Goal: Obtain resource: Obtain resource

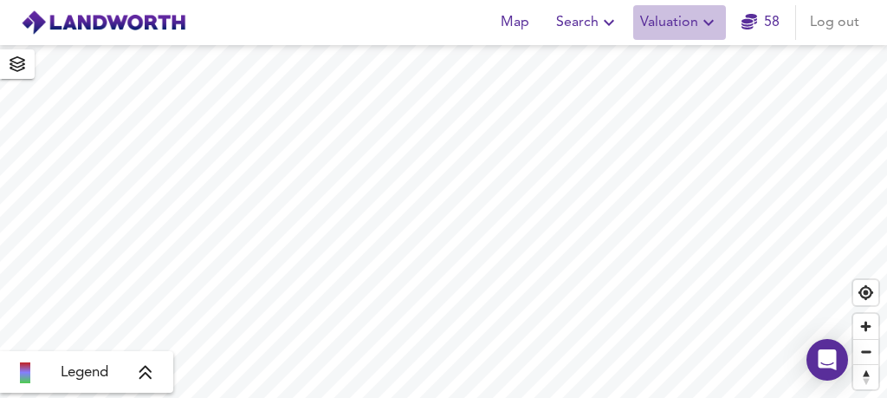
click at [707, 23] on icon "button" at bounding box center [709, 23] width 10 height 6
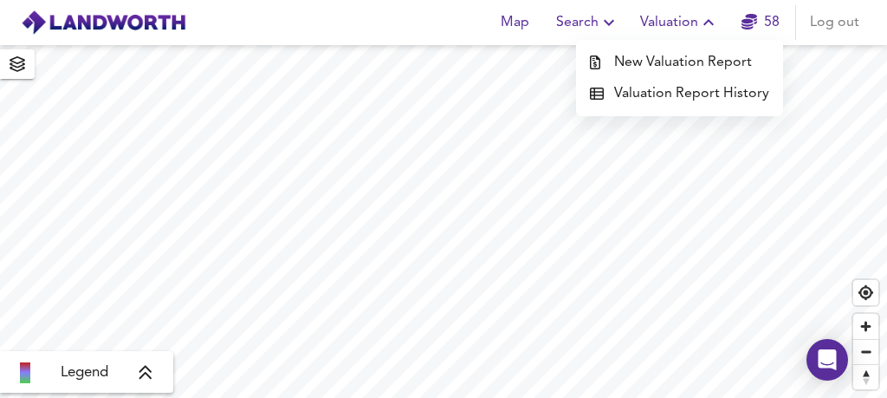
click at [675, 60] on li "New Valuation Report" at bounding box center [679, 62] width 207 height 31
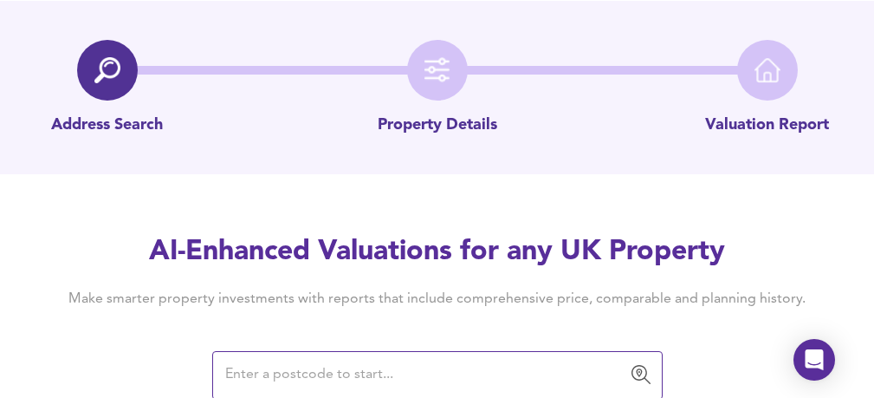
scroll to position [46, 0]
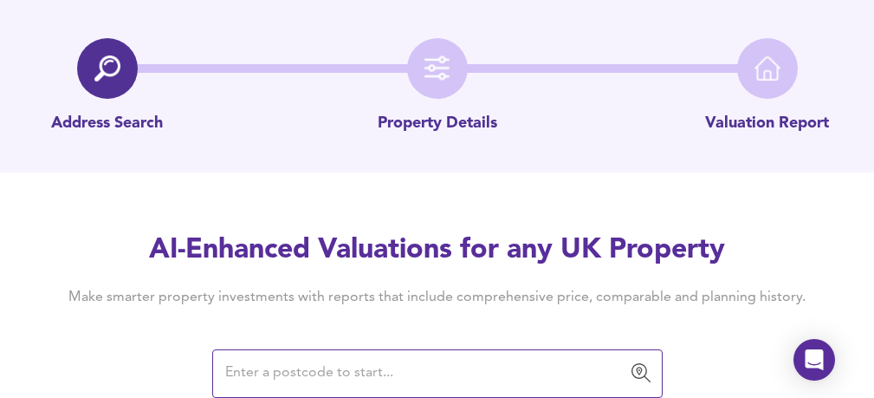
click at [295, 369] on input "text" at bounding box center [424, 373] width 409 height 33
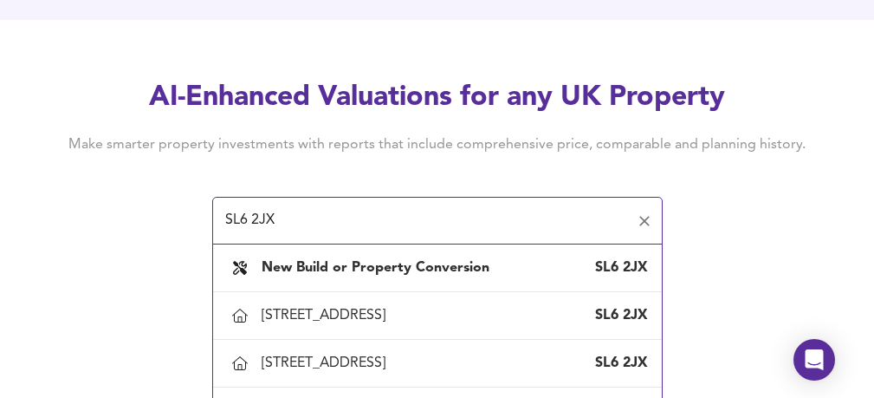
scroll to position [204, 0]
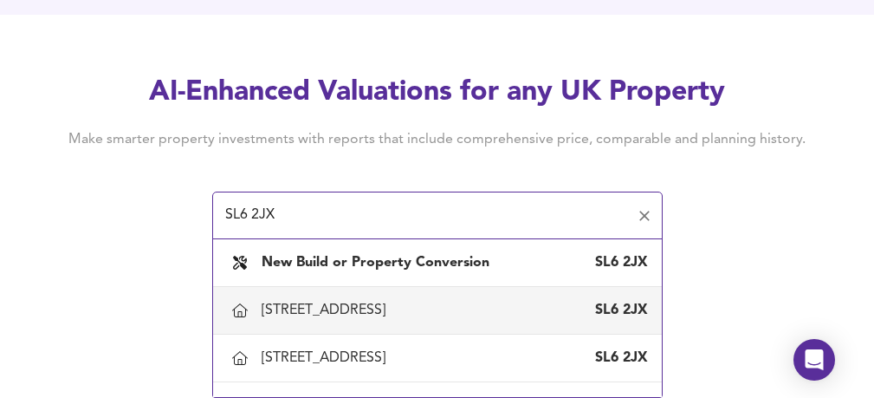
click at [376, 315] on div "1 Willow Drive, Maidenhead, Windsor And Maidenhead" at bounding box center [327, 310] width 131 height 19
type input "1 Willow Drive, Maidenhead, Windsor And Maidenhead"
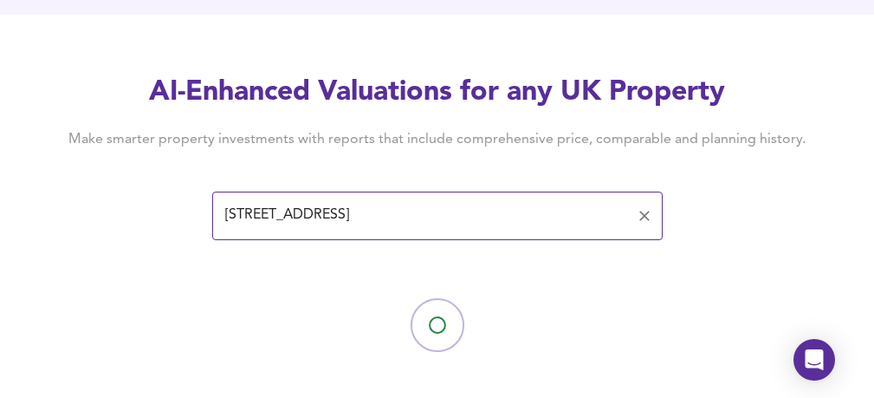
scroll to position [217, 0]
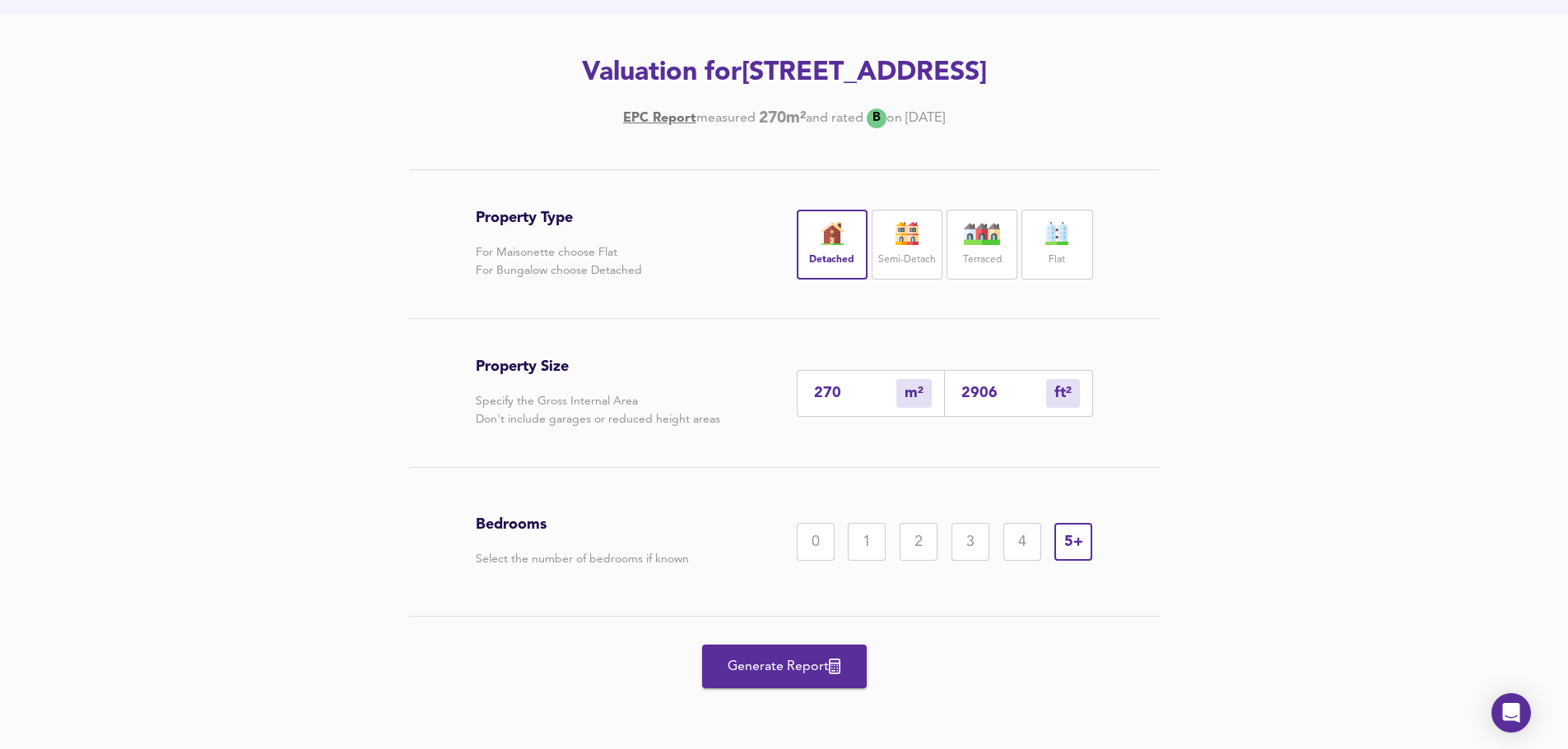
scroll to position [221, 0]
click at [790, 670] on span "Generate Report" at bounding box center [784, 667] width 132 height 23
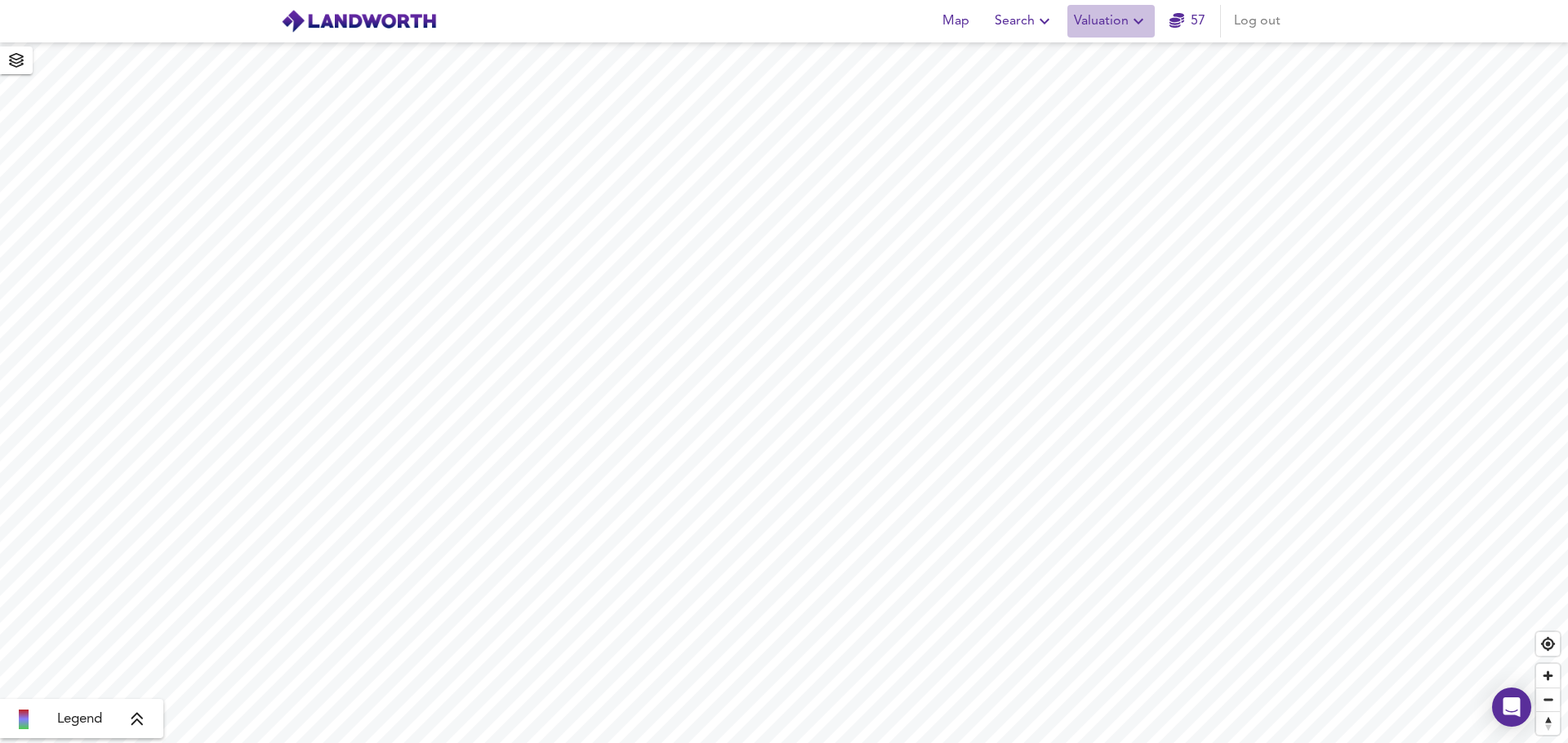
click at [835, 21] on icon "button" at bounding box center [1138, 21] width 20 height 20
click at [835, 55] on li "New Valuation Report" at bounding box center [1110, 58] width 195 height 29
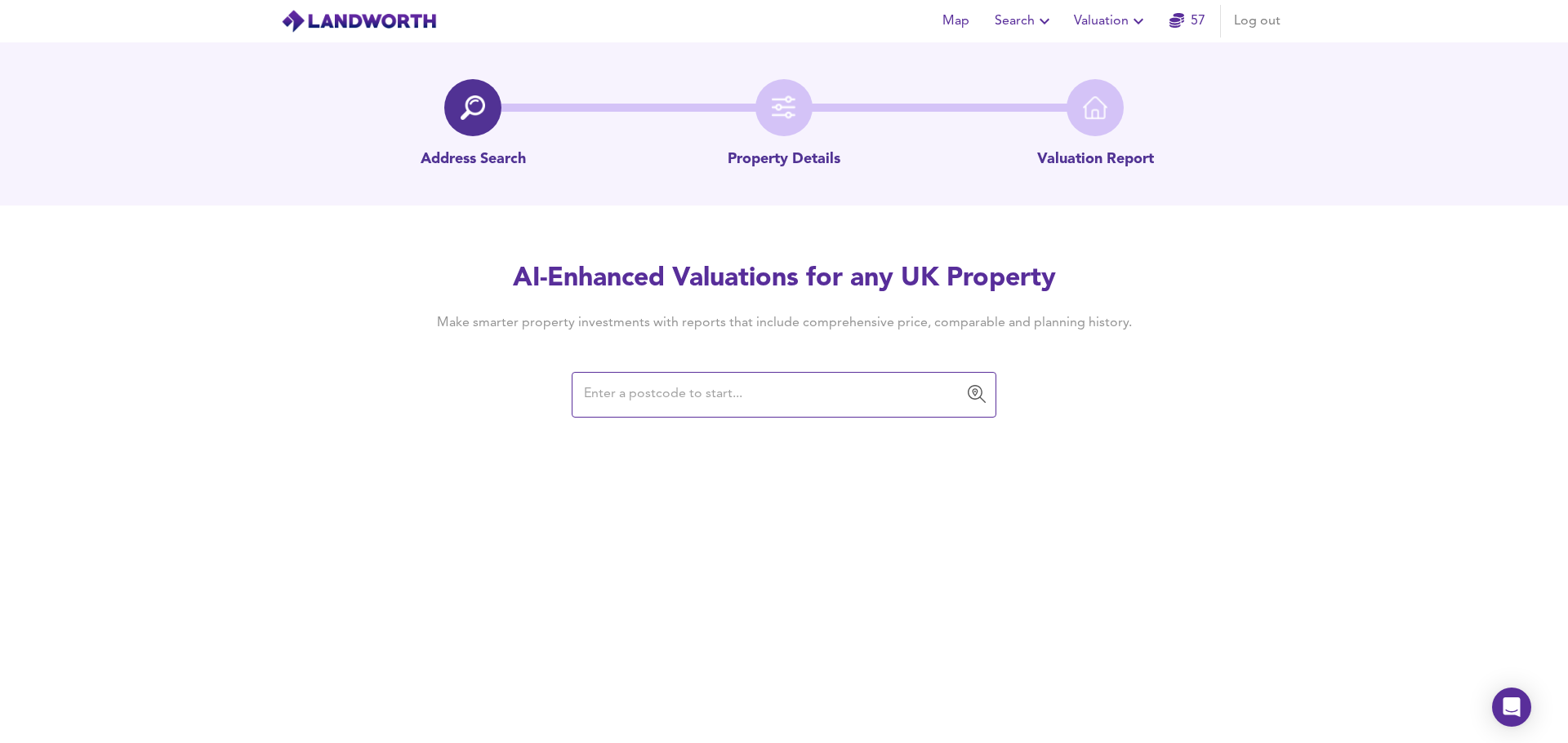
click at [631, 374] on input "text" at bounding box center [771, 395] width 385 height 31
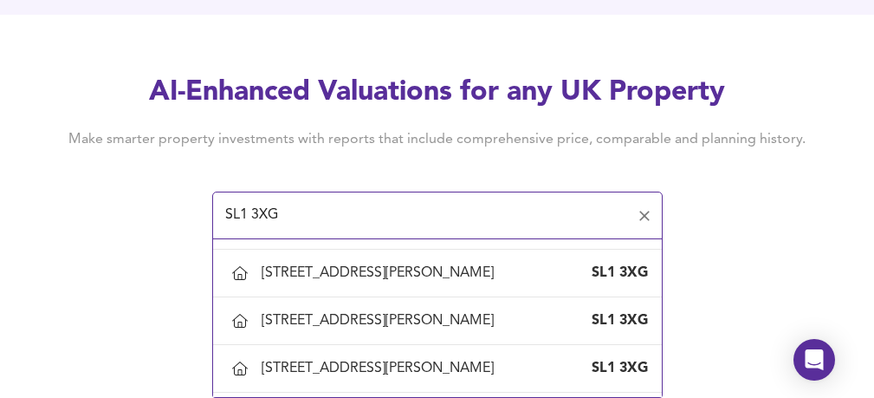
scroll to position [152, 0]
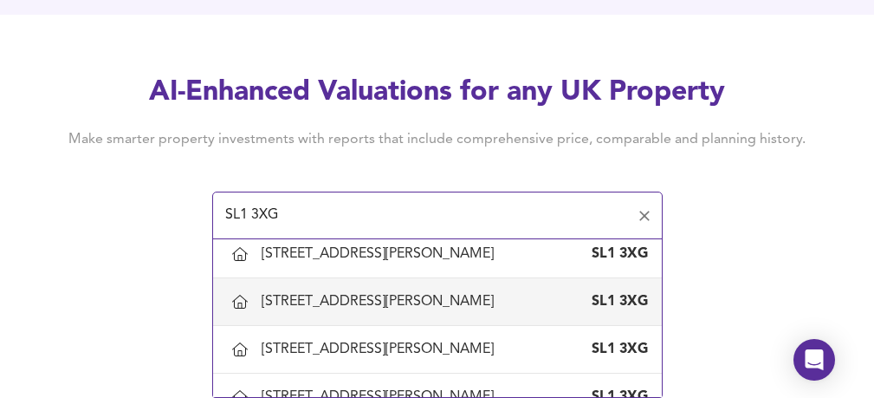
click at [349, 300] on div "[STREET_ADDRESS][PERSON_NAME]" at bounding box center [381, 301] width 239 height 19
type input "[STREET_ADDRESS][PERSON_NAME]"
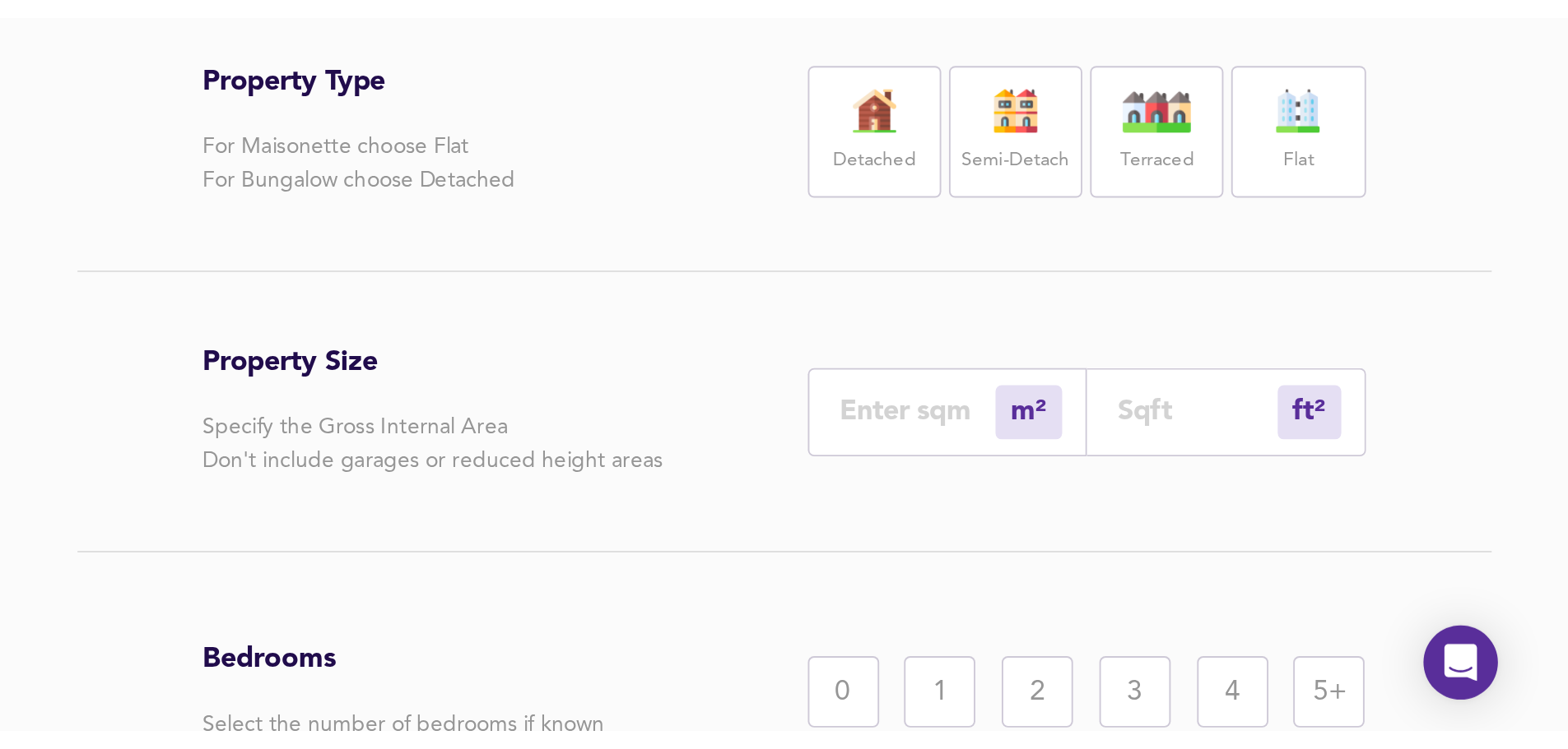
scroll to position [157, 0]
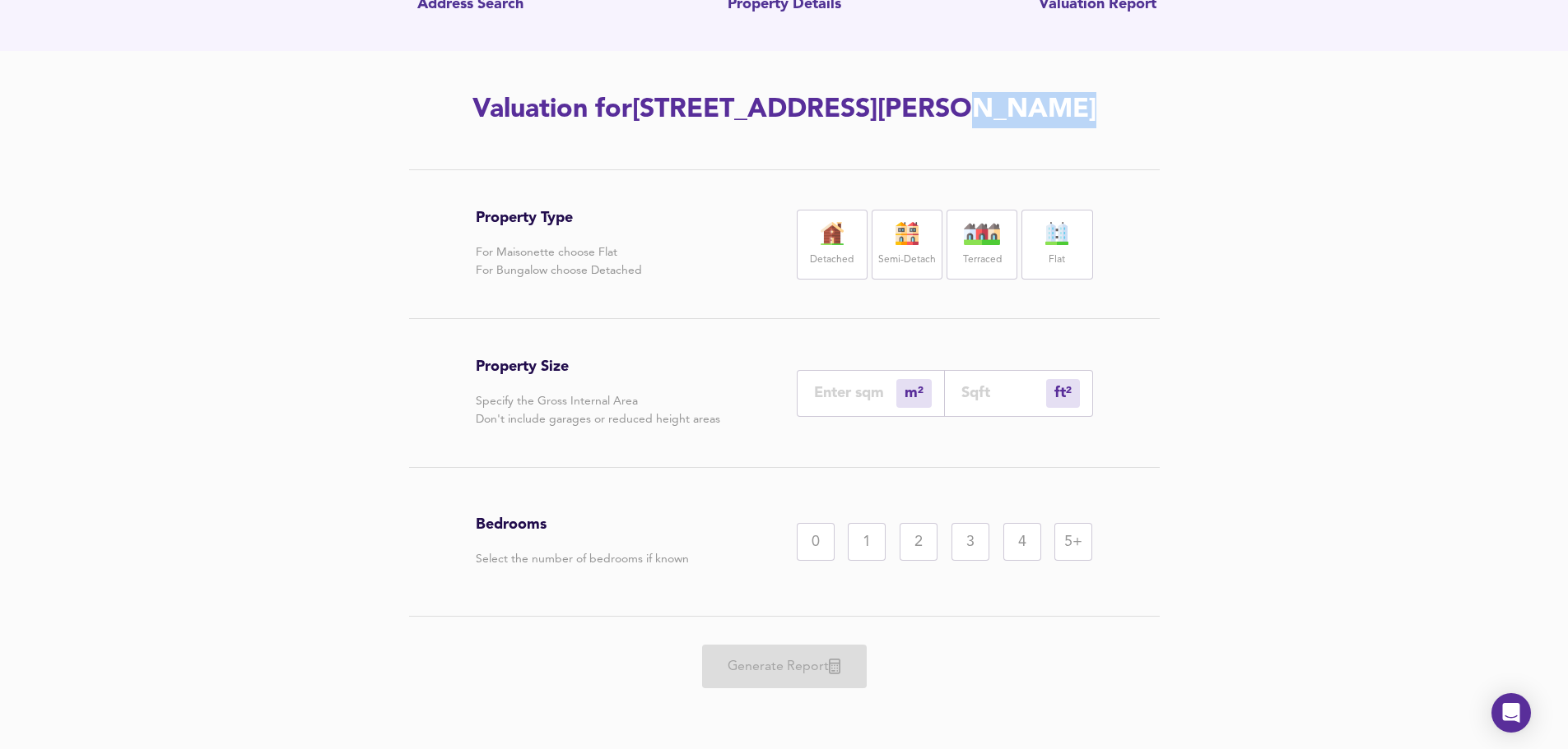
drag, startPoint x: 953, startPoint y: 108, endPoint x: 1052, endPoint y: 106, distance: 99.0
click at [841, 106] on h2 "Valuation for [STREET_ADDRESS][PERSON_NAME]" at bounding box center [784, 110] width 932 height 36
copy h2 "SL1 3XG"
click at [828, 237] on img at bounding box center [831, 234] width 41 height 23
click at [841, 377] on input "number" at bounding box center [1003, 393] width 85 height 17
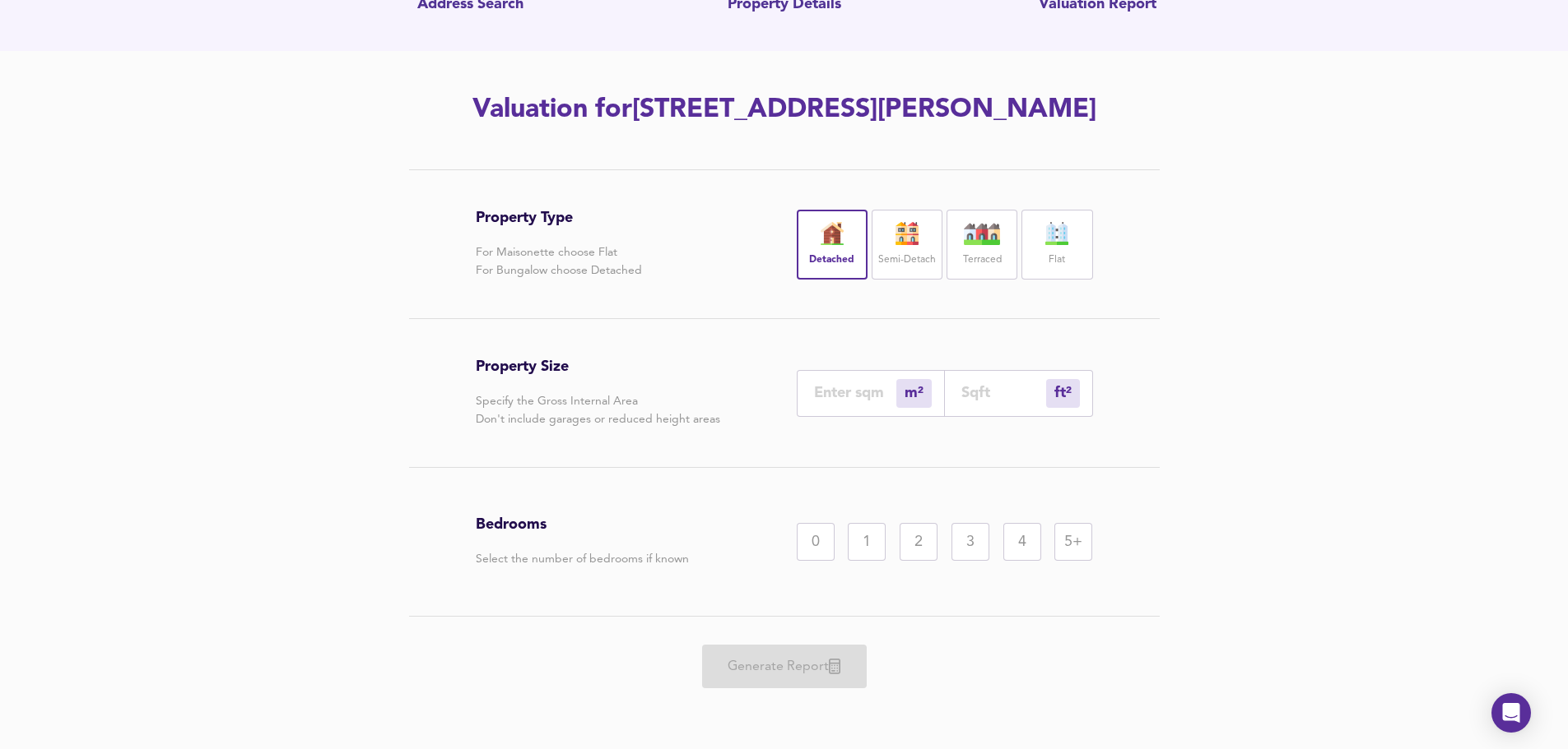
type input "0"
type input "2"
type input "3"
type input "27"
type input "25"
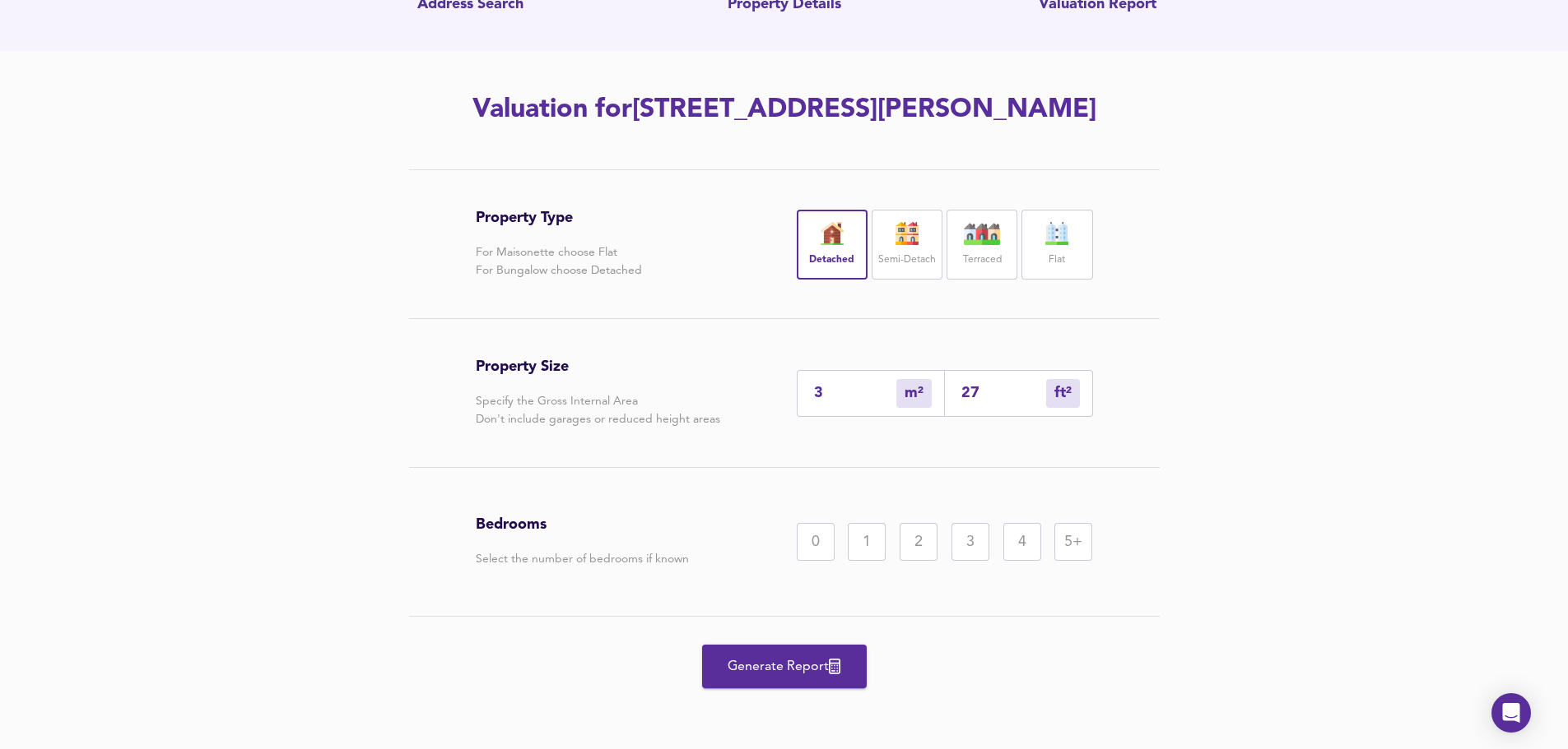
type input "271"
type input "253"
type input "2718"
click at [841, 377] on div "4" at bounding box center [1022, 542] width 38 height 38
click at [789, 377] on span "Generate Report" at bounding box center [784, 667] width 132 height 23
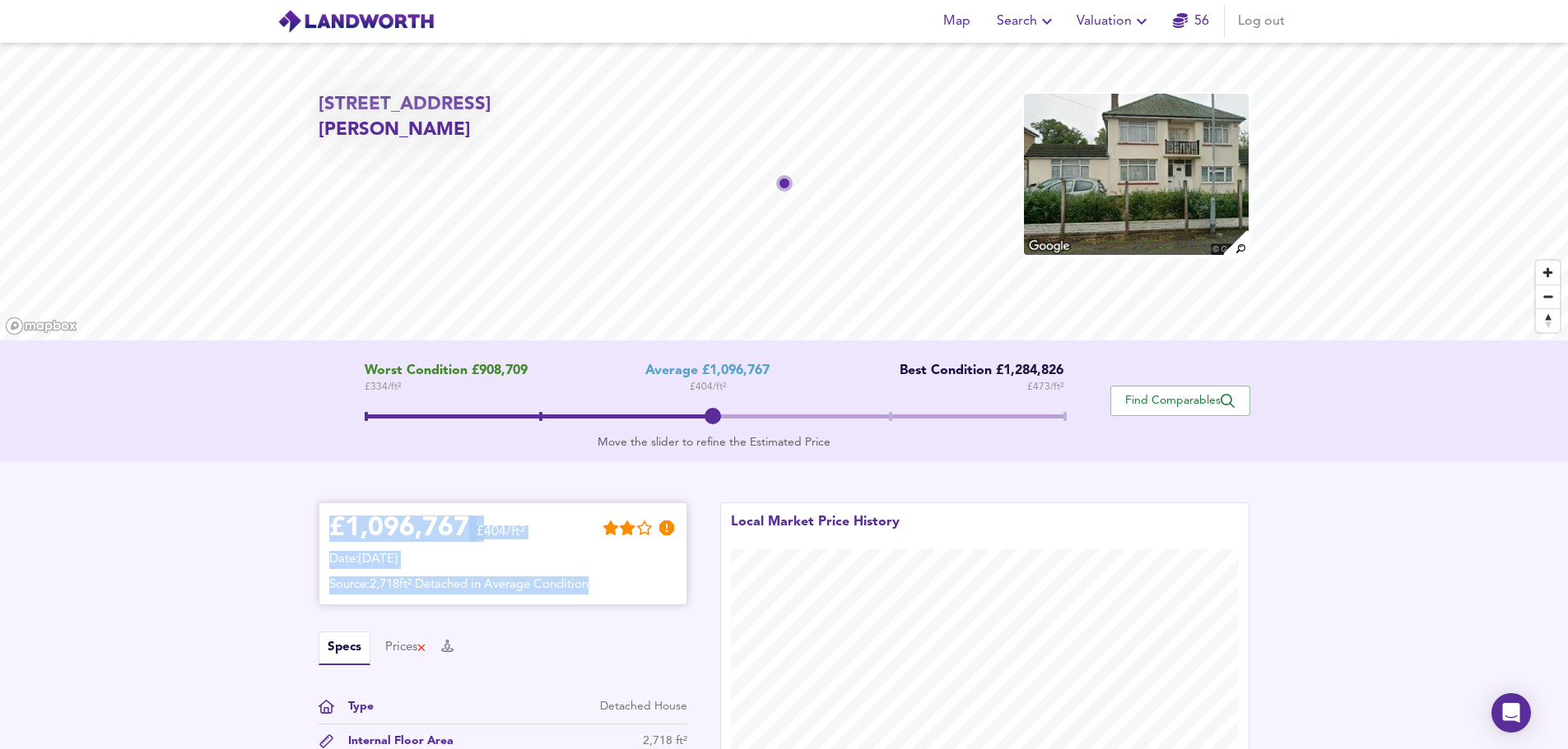
drag, startPoint x: 335, startPoint y: 527, endPoint x: 642, endPoint y: 583, distance: 312.1
click at [642, 377] on div "£ 1,096,767 £404/ft² Date: [DATE] Source: 2,718ft² Detached in Average Condition" at bounding box center [503, 554] width 348 height 82
copy div "£ 1,096,767 £404/ft² Date: [DATE] Source: 2,718ft² Detached in Average Condition"
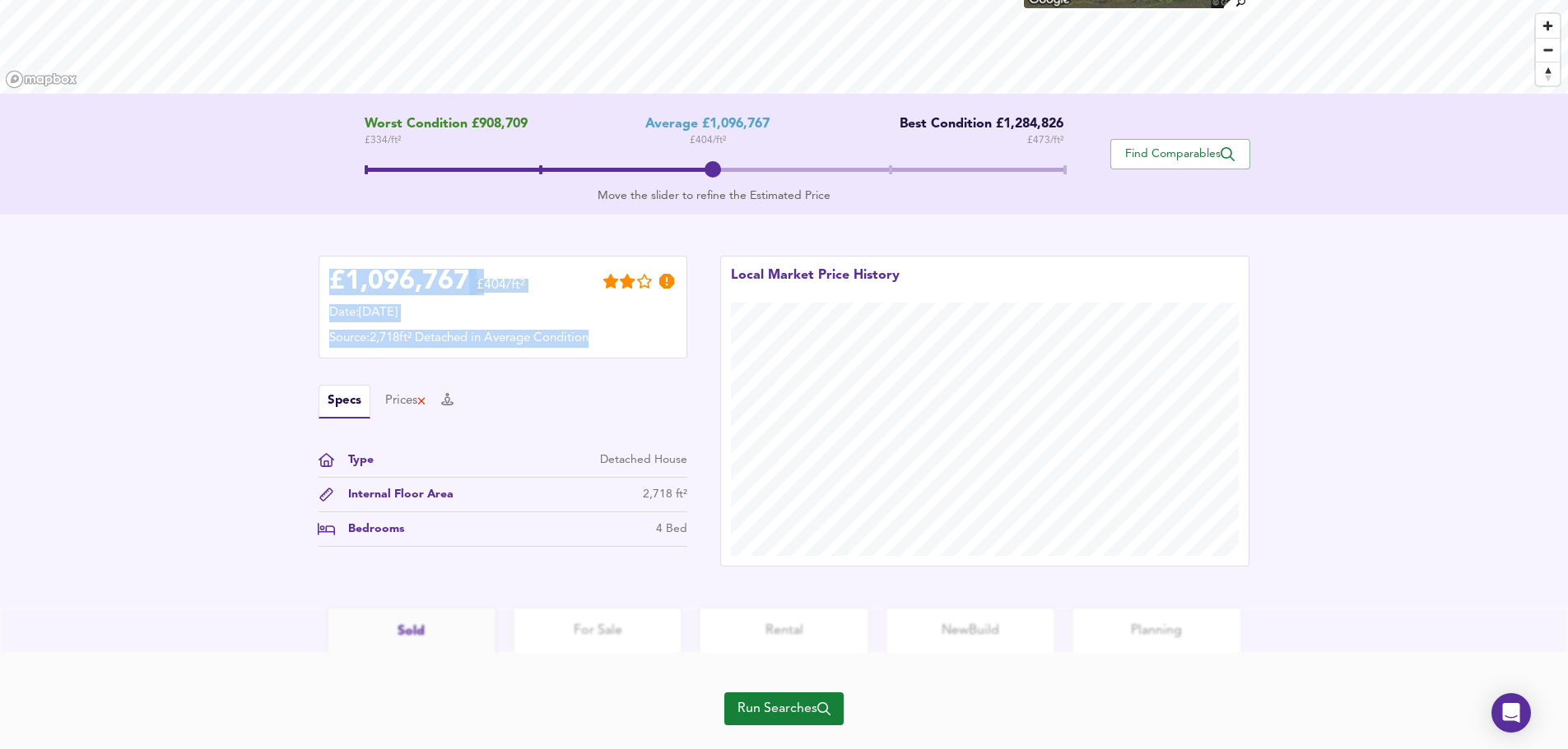
scroll to position [282, 0]
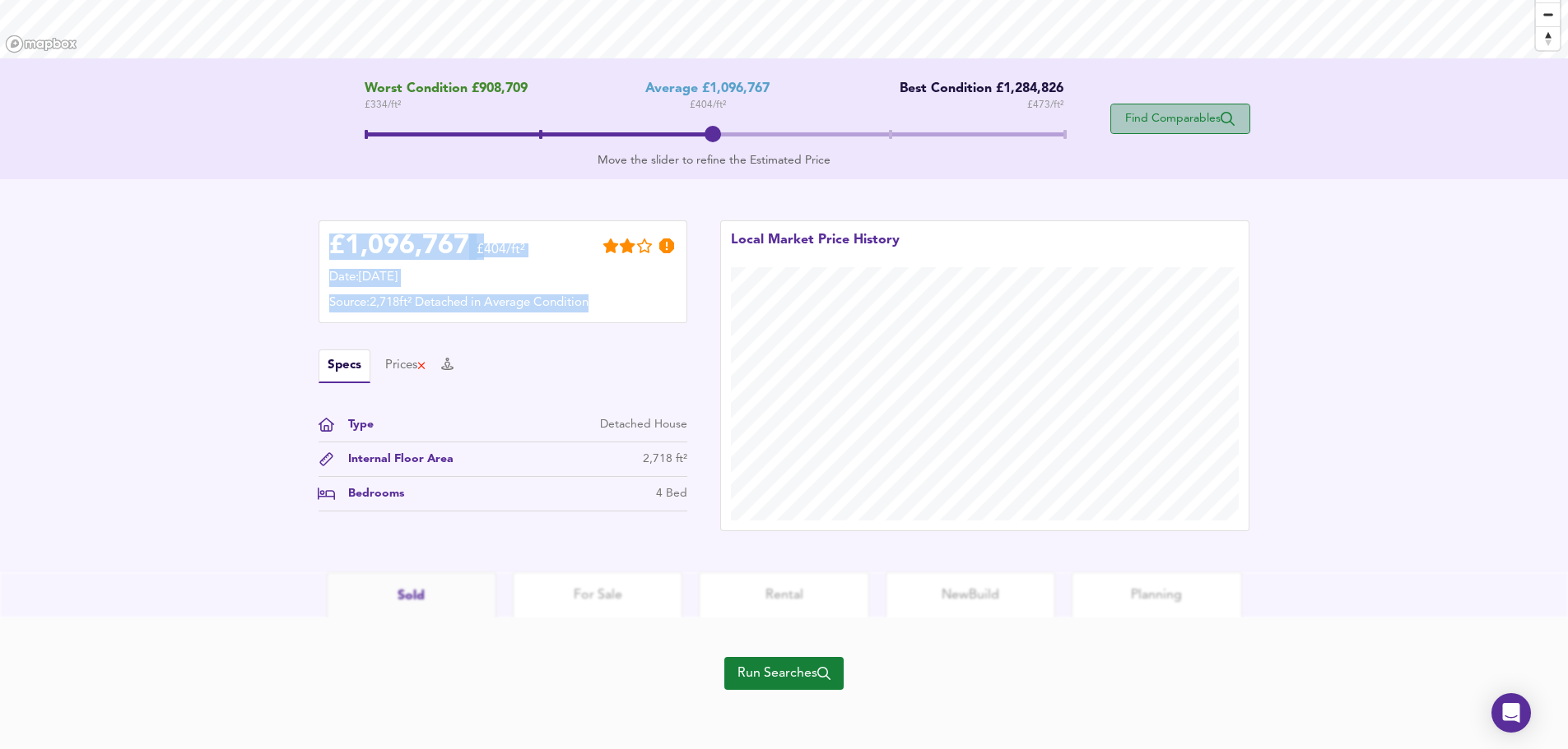
click at [841, 114] on span "Find Comparables" at bounding box center [1180, 119] width 122 height 15
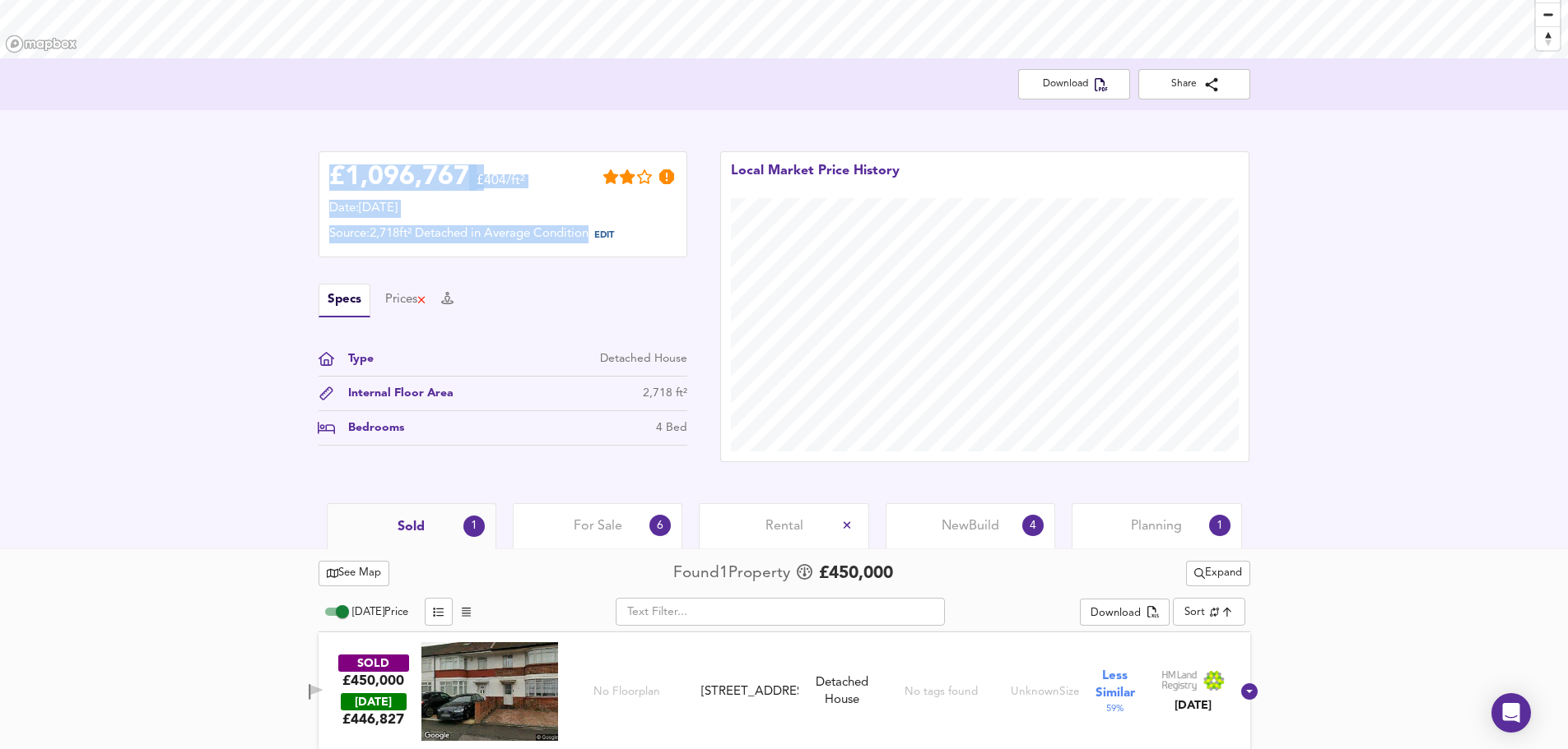
scroll to position [292, 0]
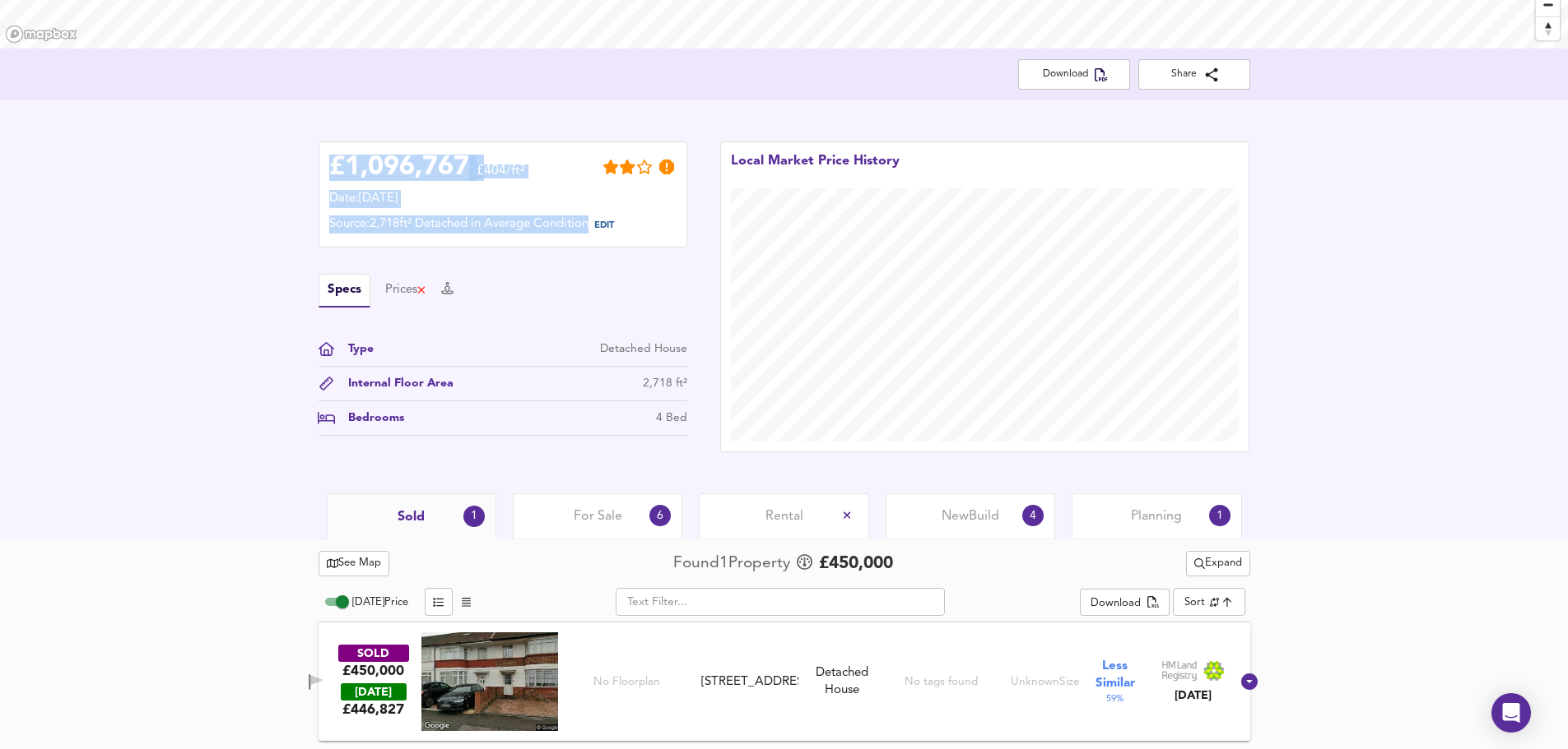
click at [841, 377] on span "New Build" at bounding box center [970, 516] width 58 height 18
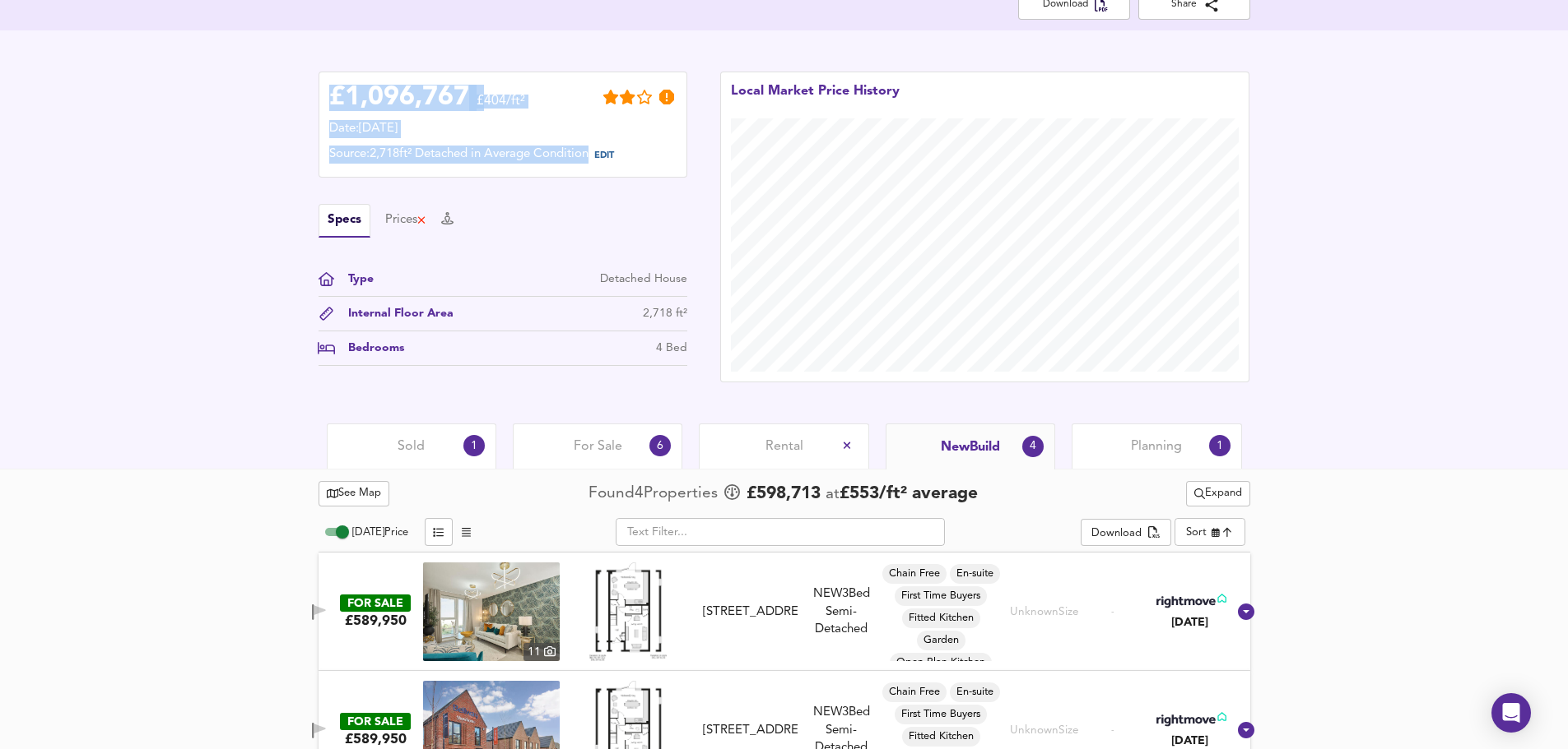
scroll to position [343, 0]
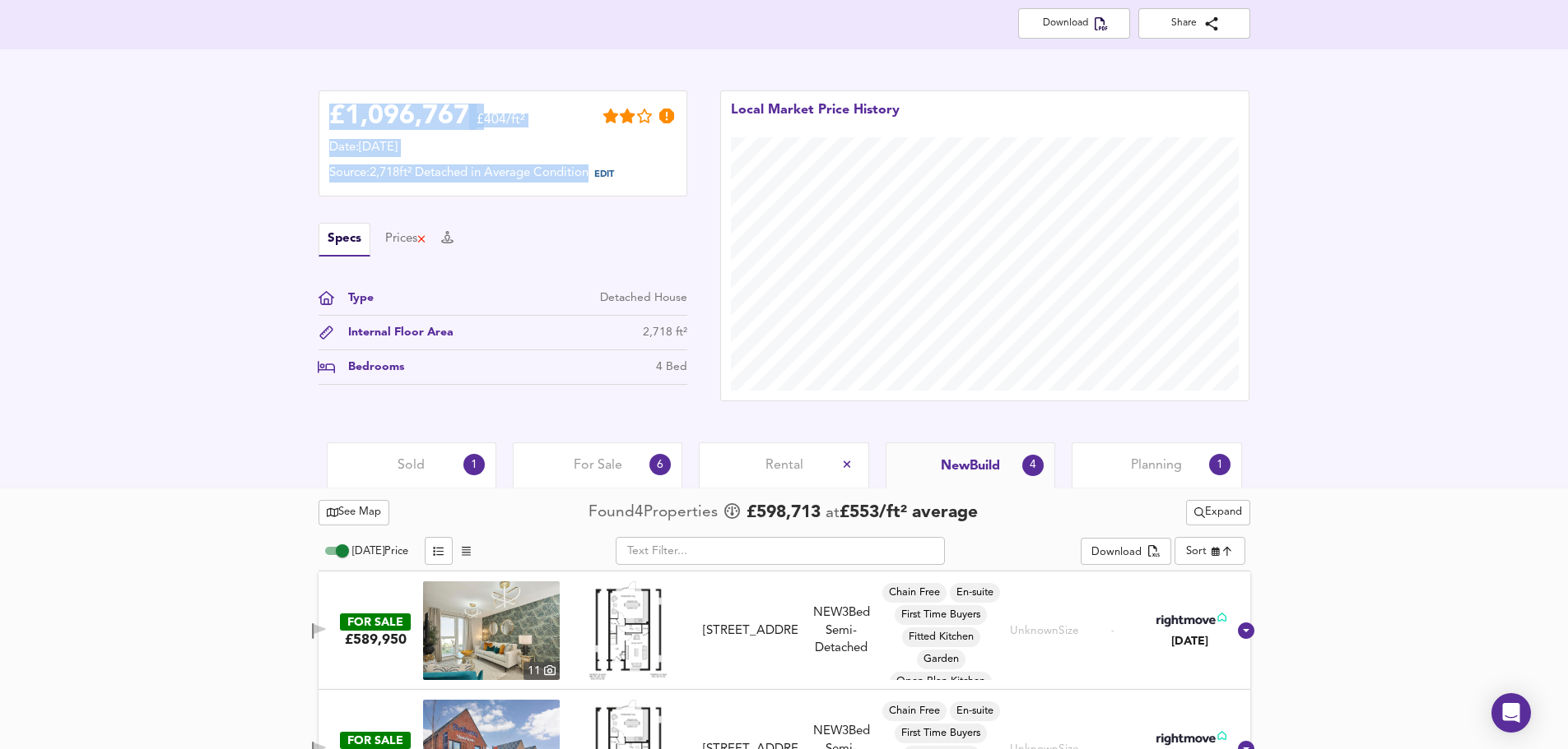
click at [841, 377] on span "Planning" at bounding box center [1157, 465] width 51 height 18
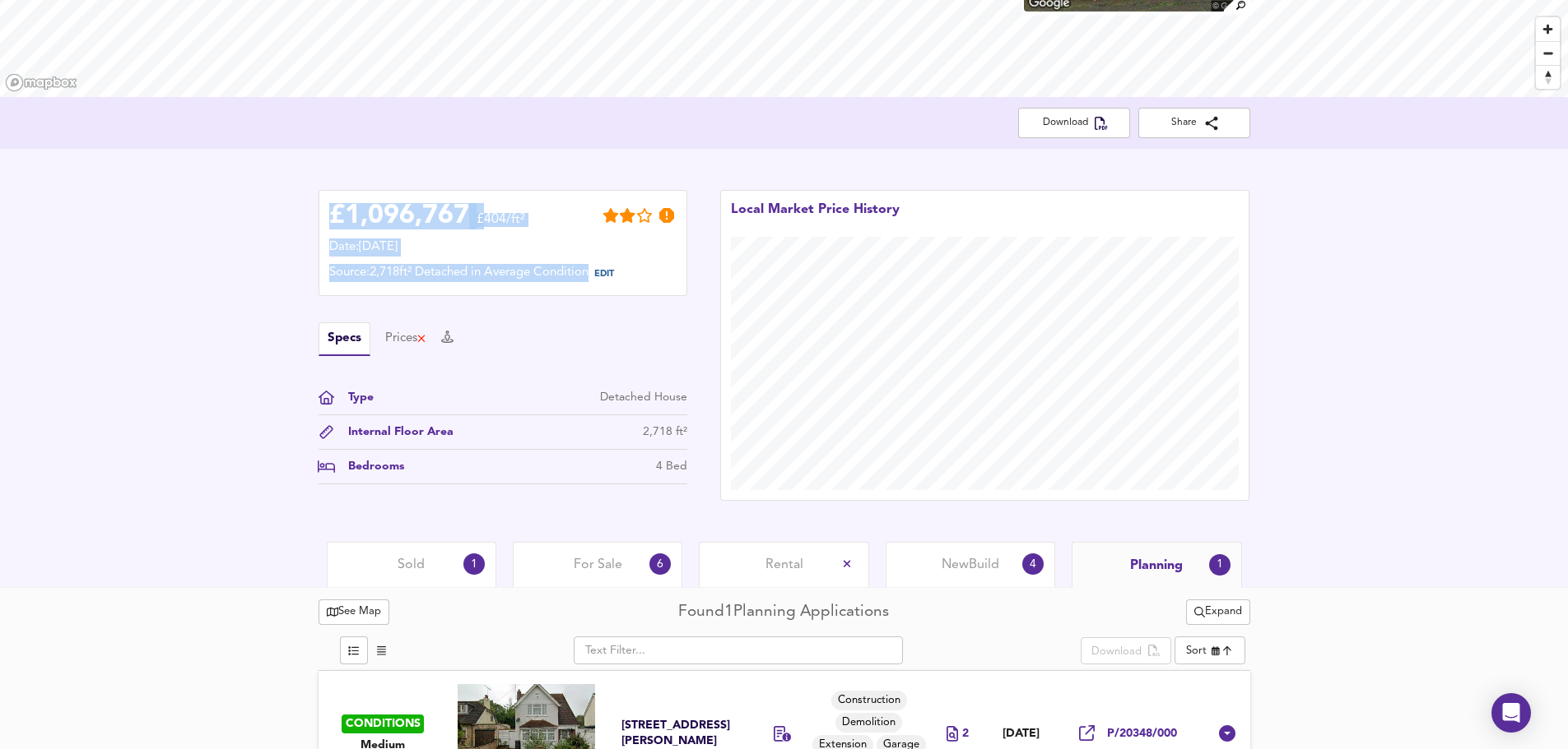
scroll to position [255, 0]
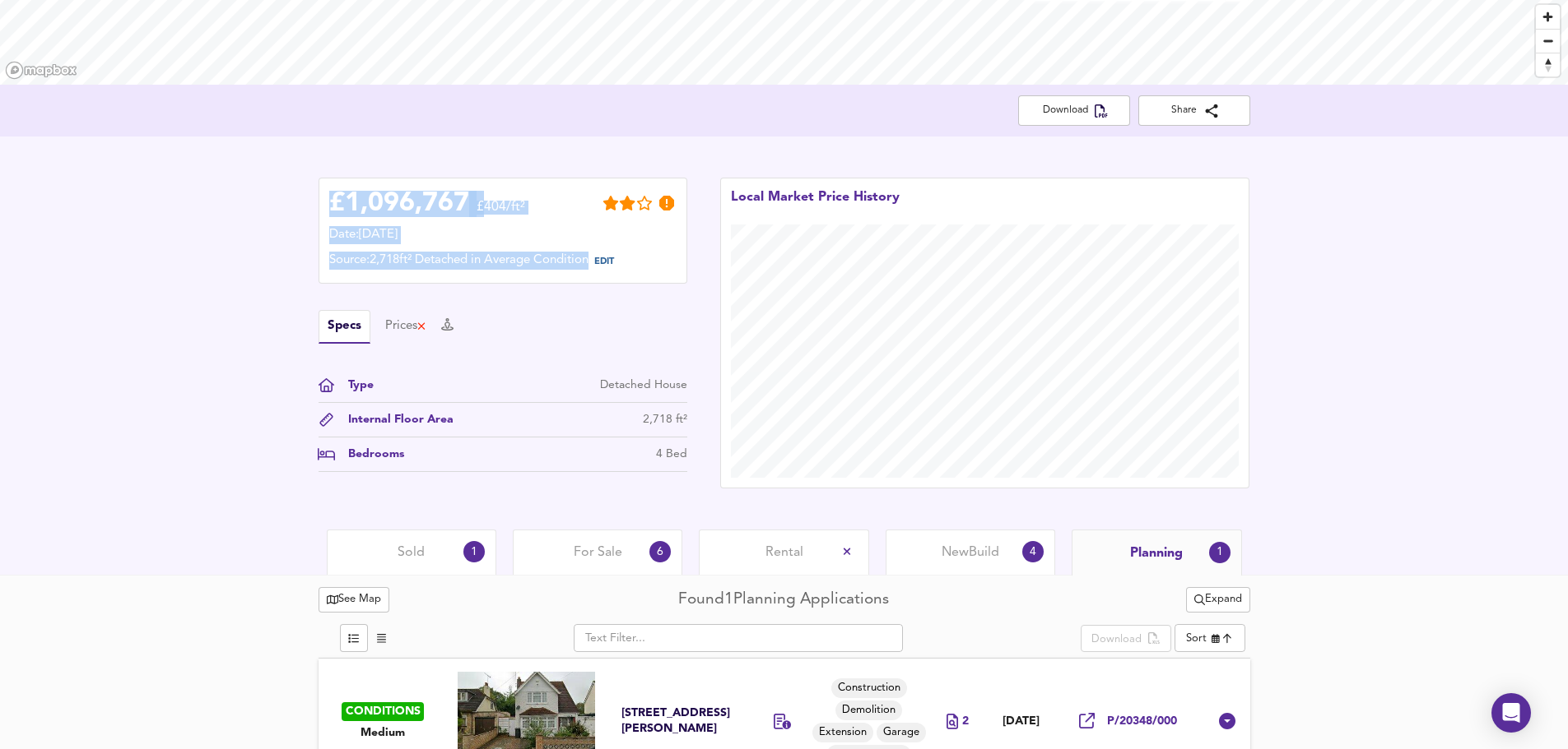
click at [601, 377] on span "For Sale" at bounding box center [597, 552] width 48 height 18
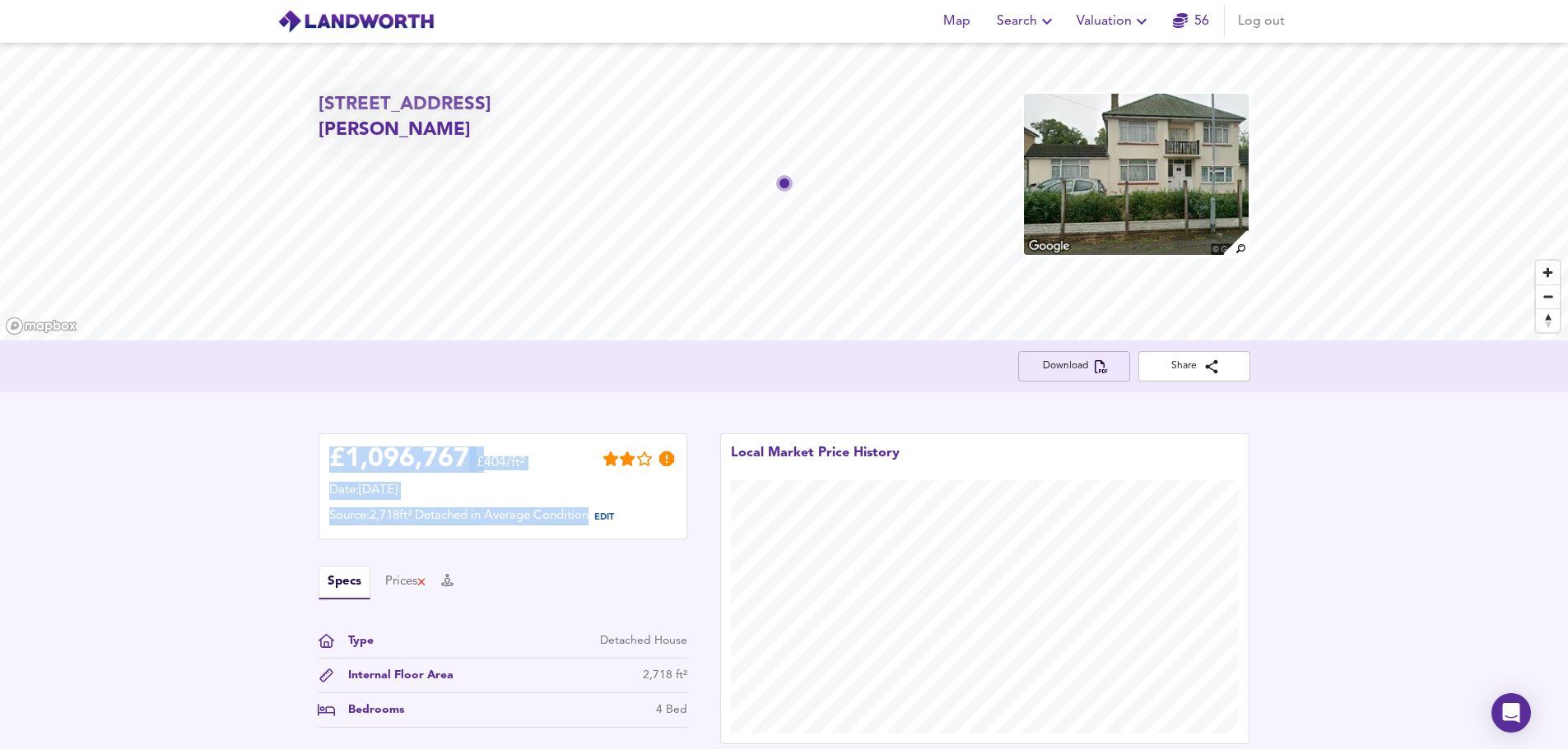
click at [841, 367] on span "Download" at bounding box center [1074, 366] width 85 height 17
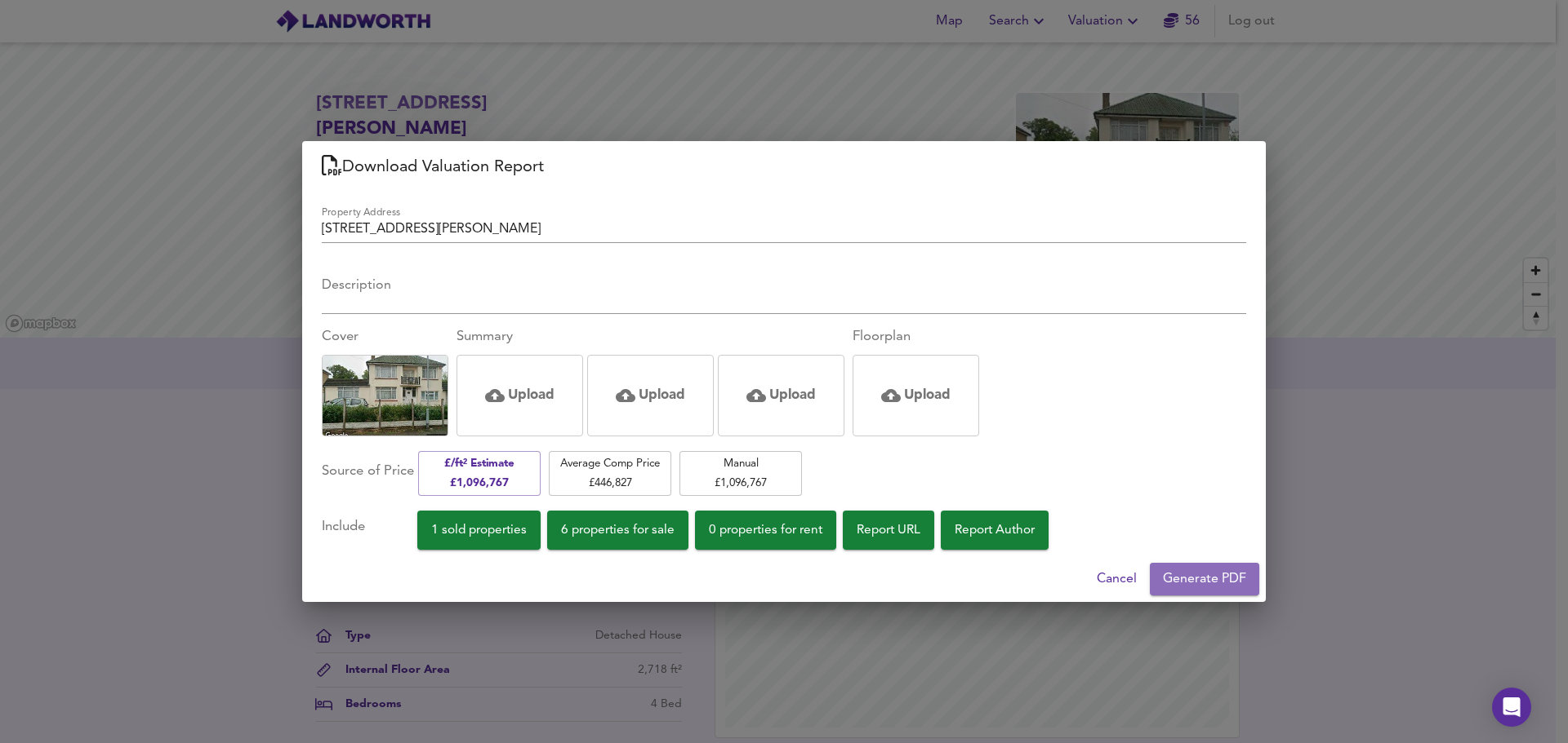
click at [835, 374] on span "Generate PDF" at bounding box center [1204, 579] width 83 height 23
